Goal: Task Accomplishment & Management: Use online tool/utility

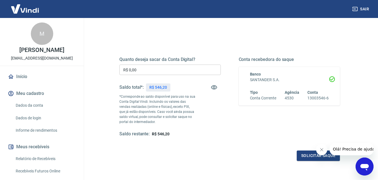
scroll to position [28, 0]
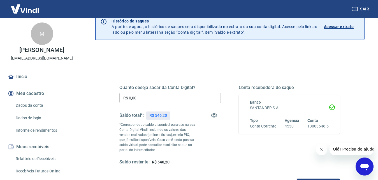
click at [136, 98] on input "R$ 0,00" at bounding box center [169, 97] width 101 height 10
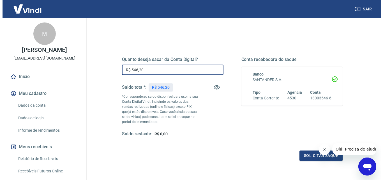
scroll to position [103, 0]
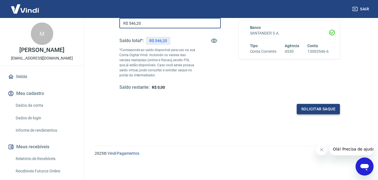
type input "R$ 546,20"
click at [310, 107] on button "Solicitar saque" at bounding box center [318, 109] width 43 height 10
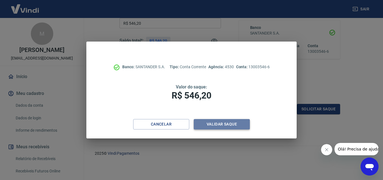
click at [225, 122] on button "Validar saque" at bounding box center [222, 124] width 56 height 10
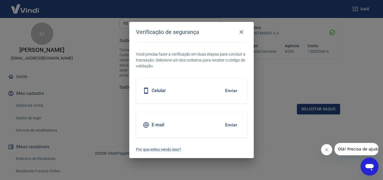
click at [230, 90] on button "Enviar" at bounding box center [231, 91] width 18 height 12
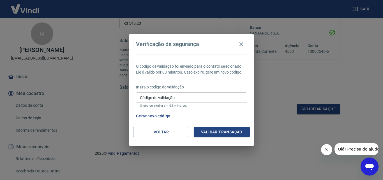
click at [187, 97] on input "Código de validação" at bounding box center [191, 97] width 111 height 10
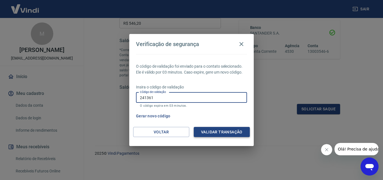
type input "241361"
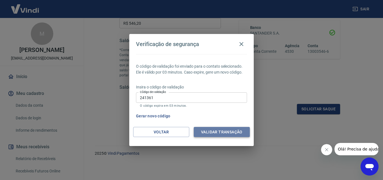
click at [213, 131] on button "Validar transação" at bounding box center [222, 132] width 56 height 10
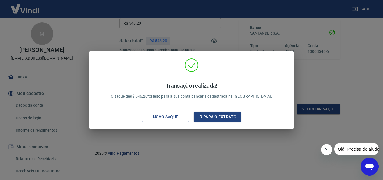
click at [316, 77] on div "Transação realizada! O saque de R$ 546,20 foi feito para a sua conta bancária c…" at bounding box center [191, 90] width 383 height 180
